Goal: Task Accomplishment & Management: Manage account settings

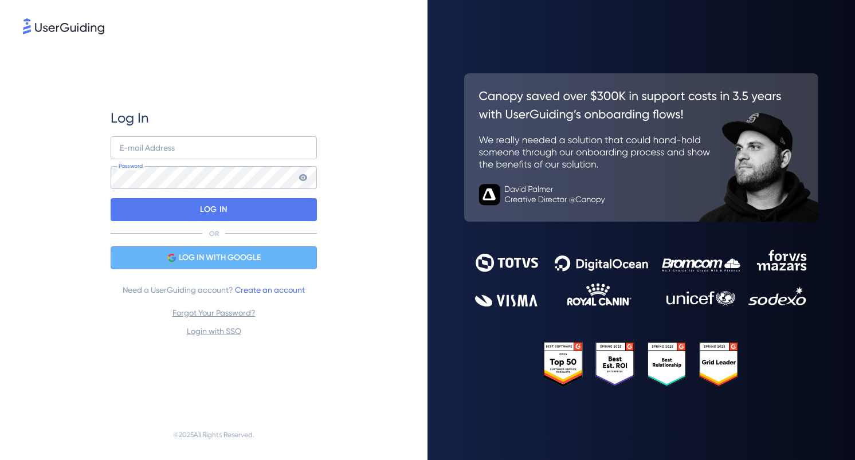
click at [194, 262] on span "LOG IN WITH GOOGLE" at bounding box center [220, 258] width 82 height 14
click at [179, 258] on span "LOG IN WITH GOOGLE" at bounding box center [220, 258] width 82 height 14
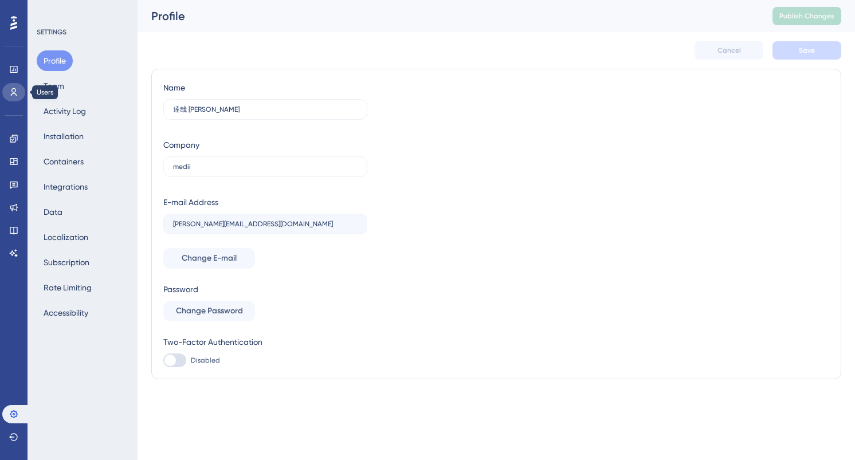
click at [12, 91] on icon at bounding box center [13, 92] width 9 height 9
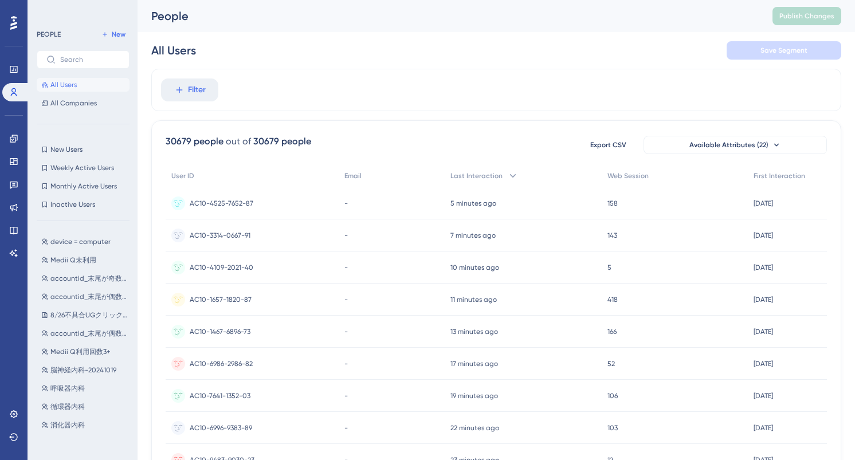
click at [238, 198] on div "AC10-4525-7652-87 AC10-4525-7652-87" at bounding box center [222, 203] width 64 height 32
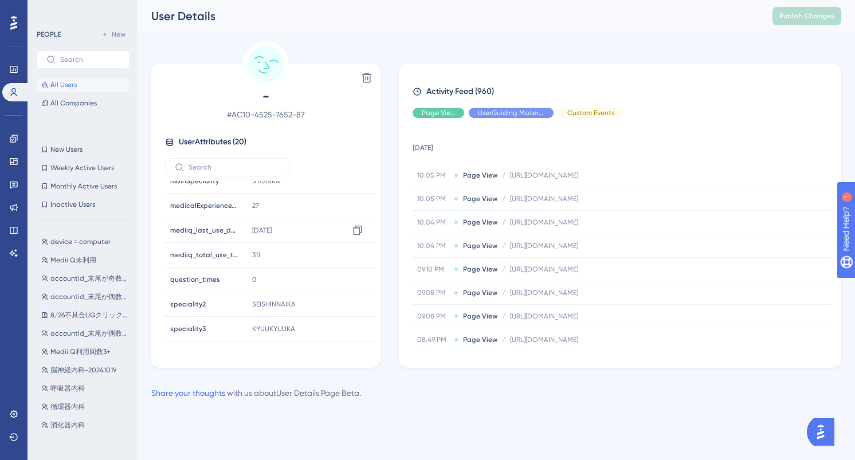
scroll to position [324, 0]
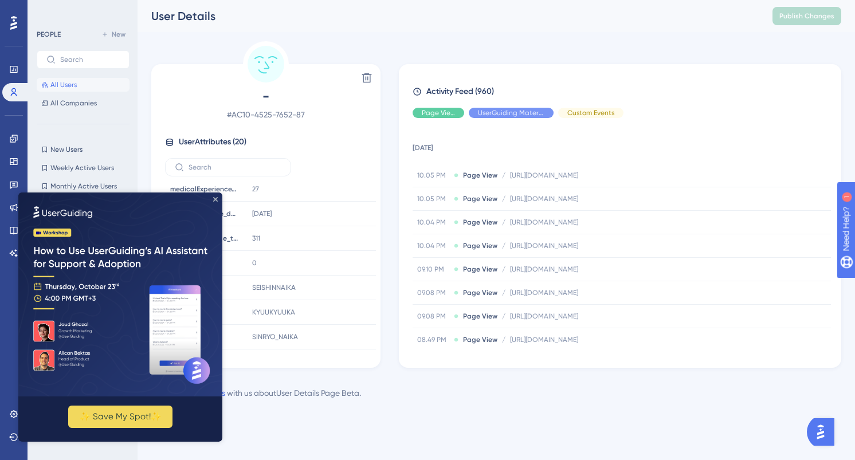
click at [216, 198] on icon "Close Preview" at bounding box center [215, 199] width 5 height 5
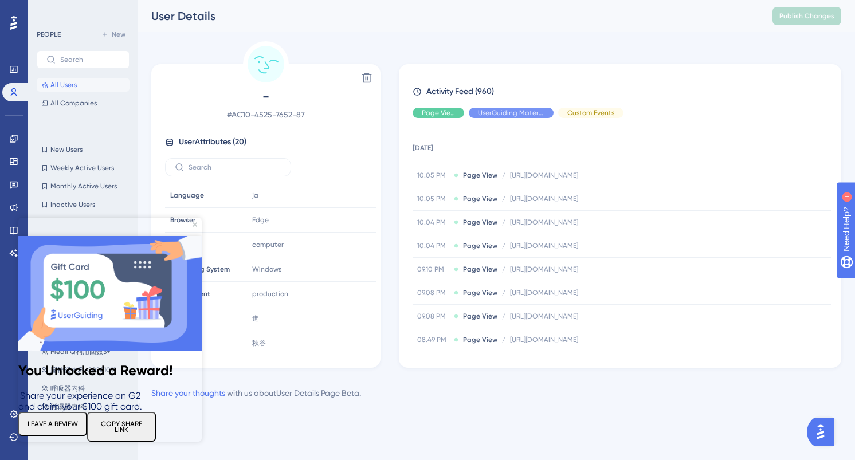
scroll to position [118, 0]
click at [194, 224] on icon "Close Preview" at bounding box center [194, 224] width 5 height 5
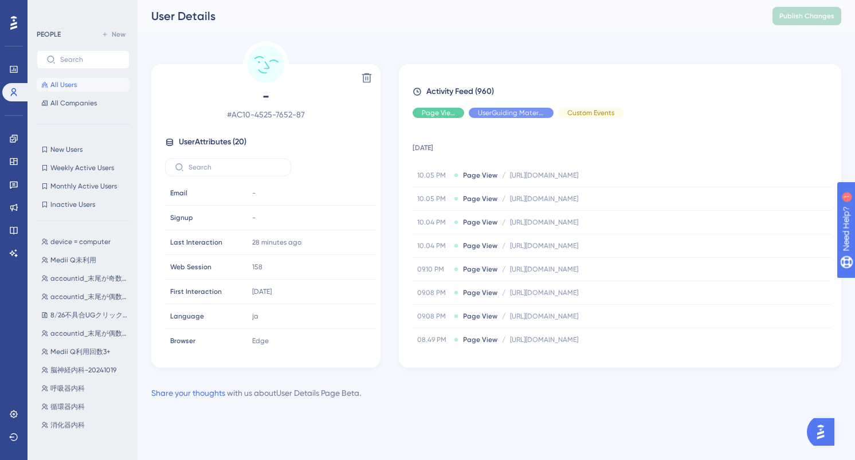
scroll to position [324, 0]
